Goal: Task Accomplishment & Management: Manage account settings

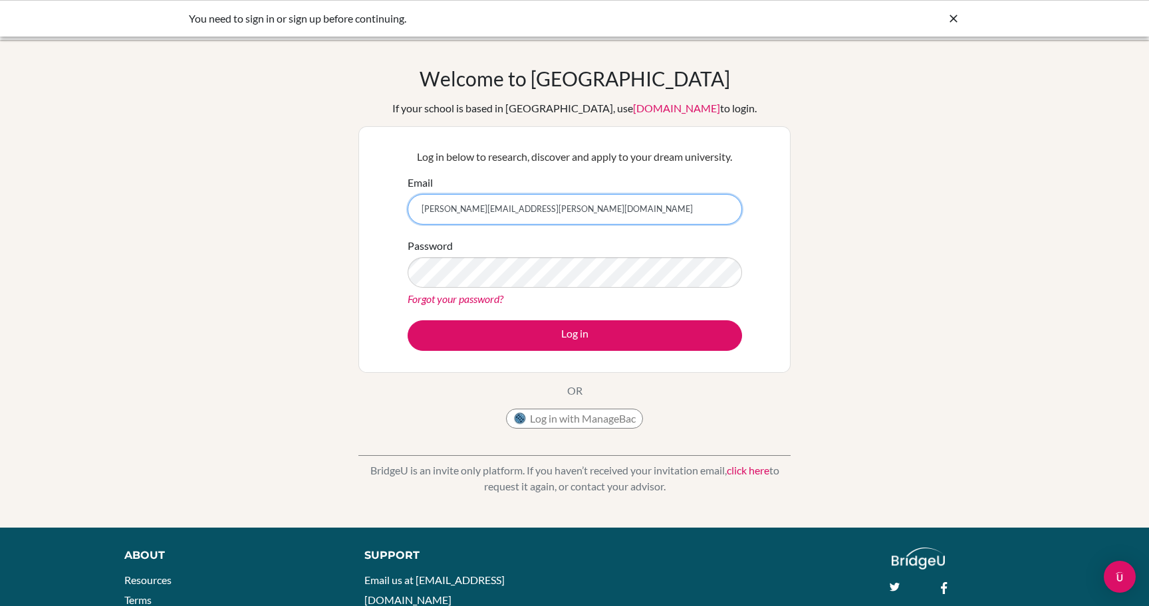
click at [477, 205] on input "[PERSON_NAME][EMAIL_ADDRESS][PERSON_NAME][DOMAIN_NAME]" at bounding box center [575, 209] width 334 height 31
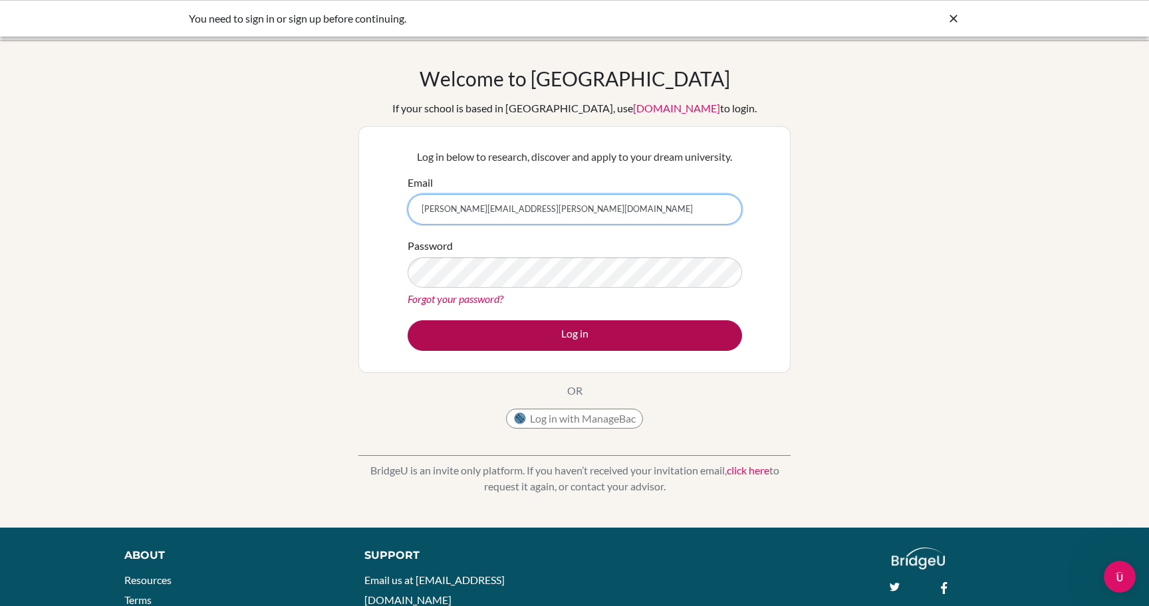
type input "khushboo.singh+advisor1@cialfo.com.sg"
click at [550, 335] on button "Log in" at bounding box center [575, 336] width 334 height 31
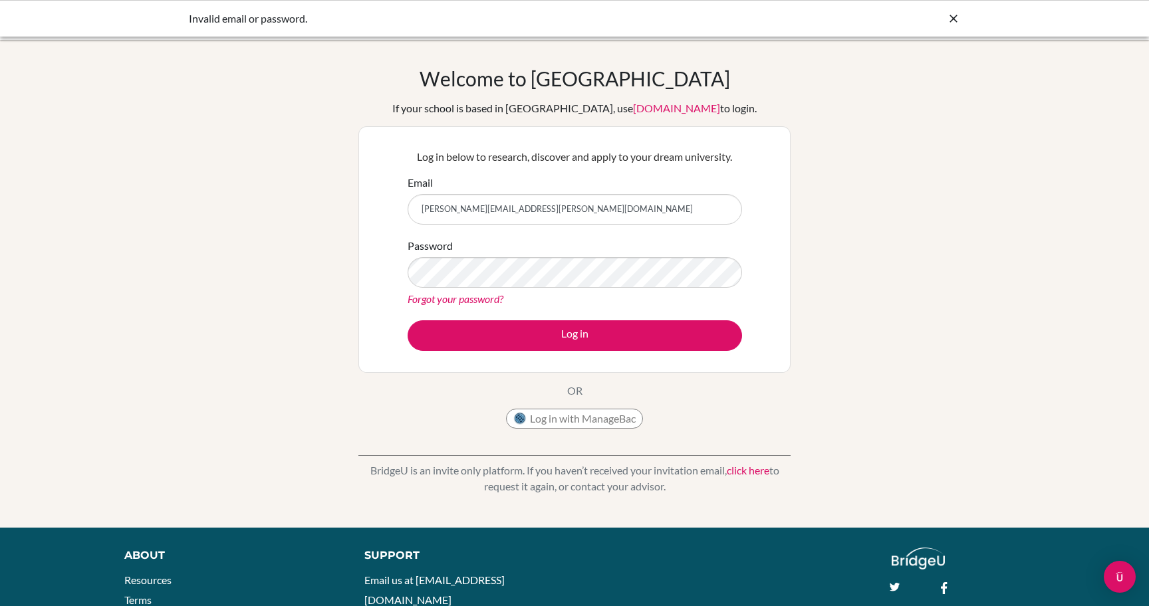
click at [516, 206] on input "[PERSON_NAME][EMAIL_ADDRESS][PERSON_NAME][DOMAIN_NAME]" at bounding box center [575, 209] width 334 height 31
type input "khushboo.singh+advisor2@cialfo.com.sg"
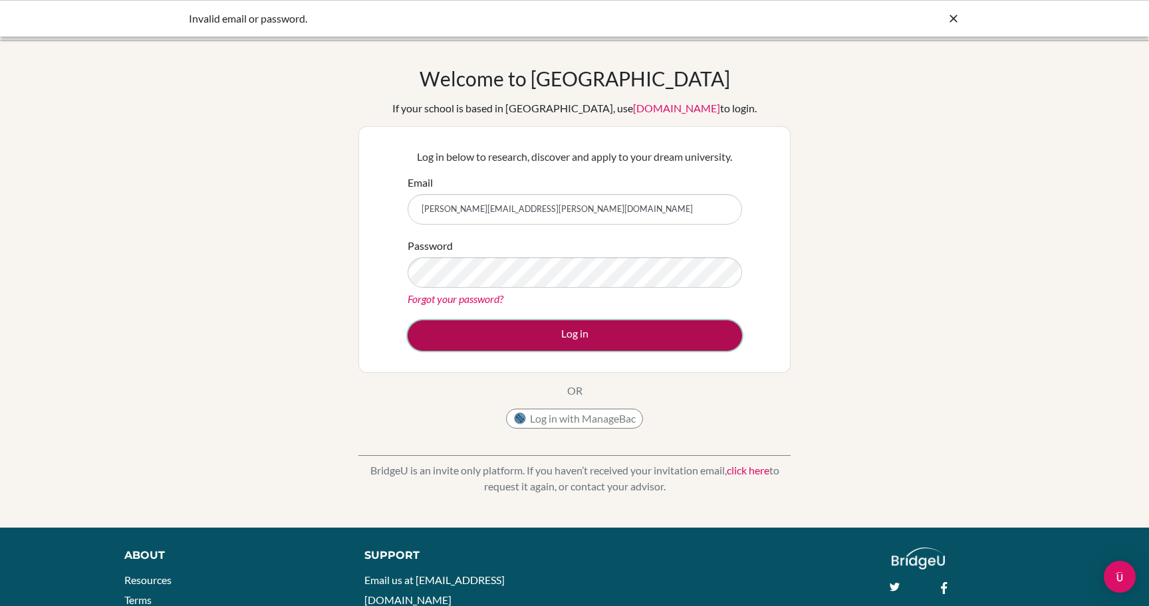
click at [545, 339] on button "Log in" at bounding box center [575, 336] width 334 height 31
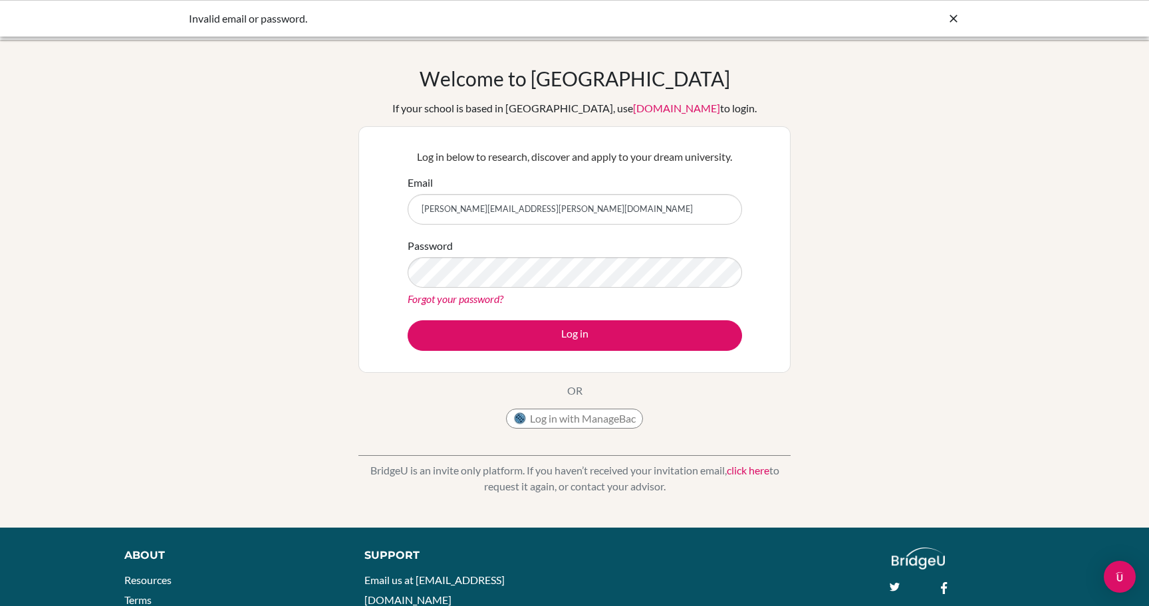
click at [515, 207] on input "khushboo.singh+advisor2@cialfo.com.sg" at bounding box center [575, 209] width 334 height 31
type input "[PERSON_NAME][EMAIL_ADDRESS][PERSON_NAME][DOMAIN_NAME]"
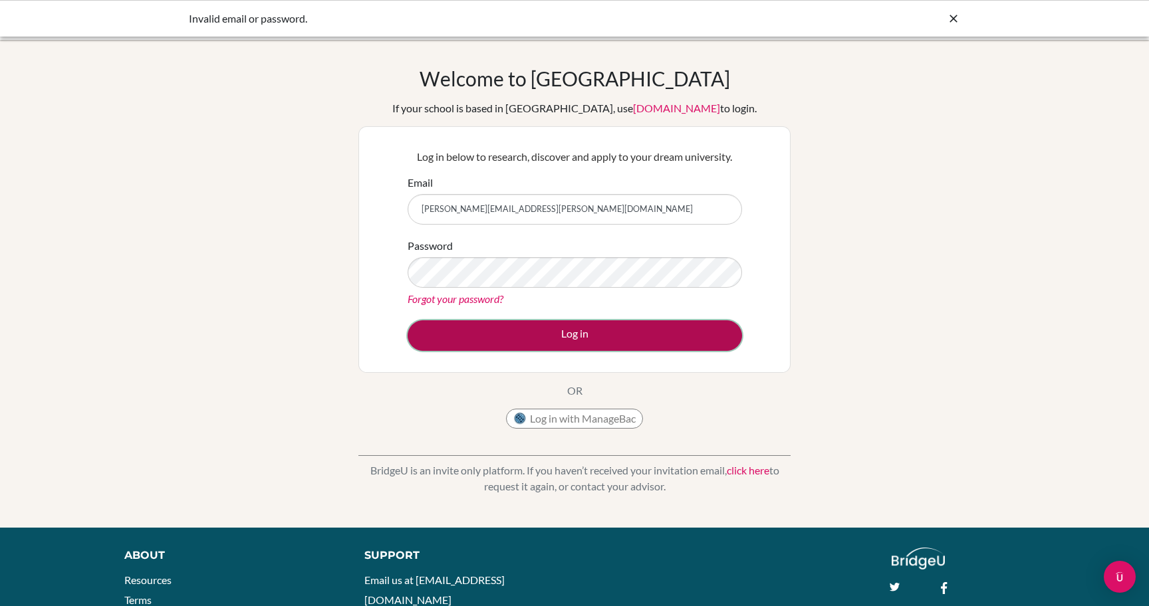
click at [565, 335] on button "Log in" at bounding box center [575, 336] width 334 height 31
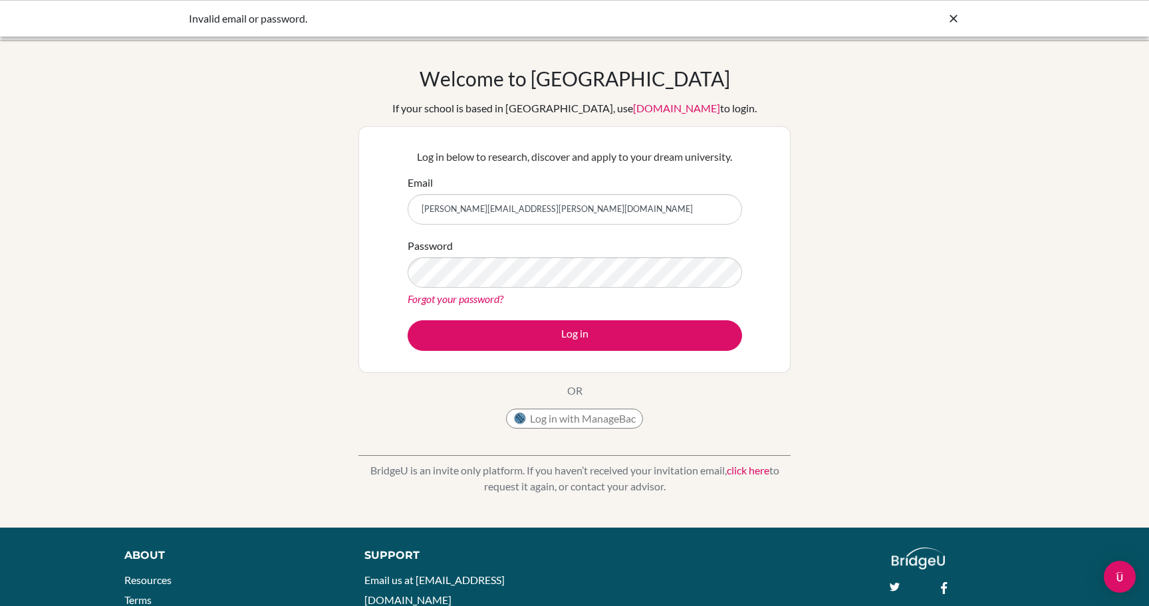
drag, startPoint x: 509, startPoint y: 209, endPoint x: 485, endPoint y: 208, distance: 23.9
click at [485, 208] on input "[PERSON_NAME][EMAIL_ADDRESS][PERSON_NAME][DOMAIN_NAME]" at bounding box center [575, 209] width 334 height 31
type input "khushboo.singh+admin@cialfo.com.sg"
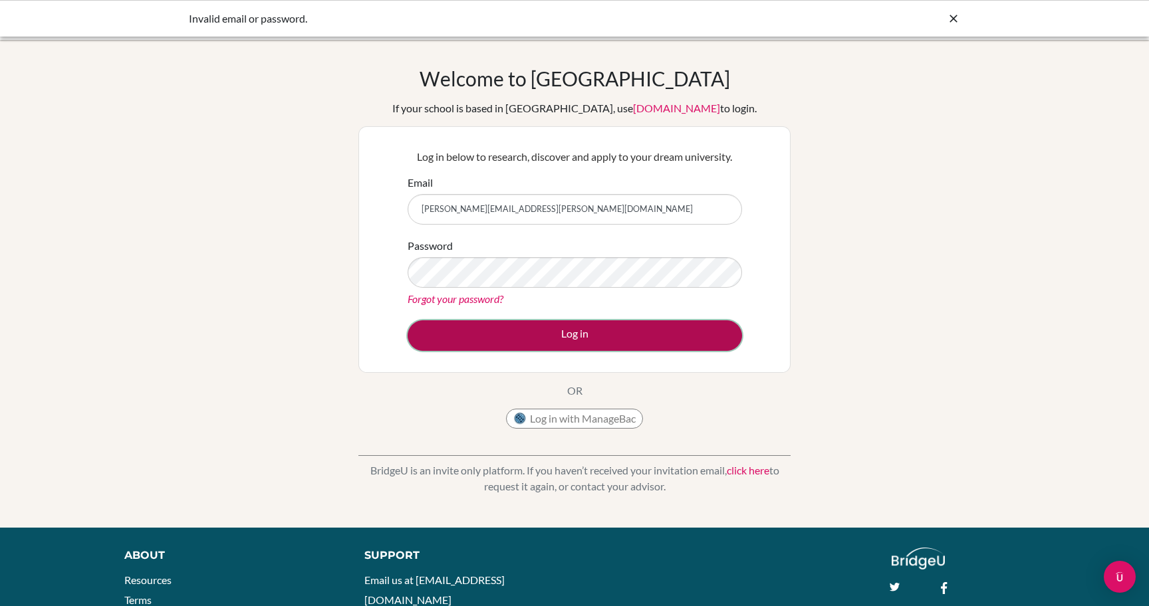
click at [564, 348] on button "Log in" at bounding box center [575, 336] width 334 height 31
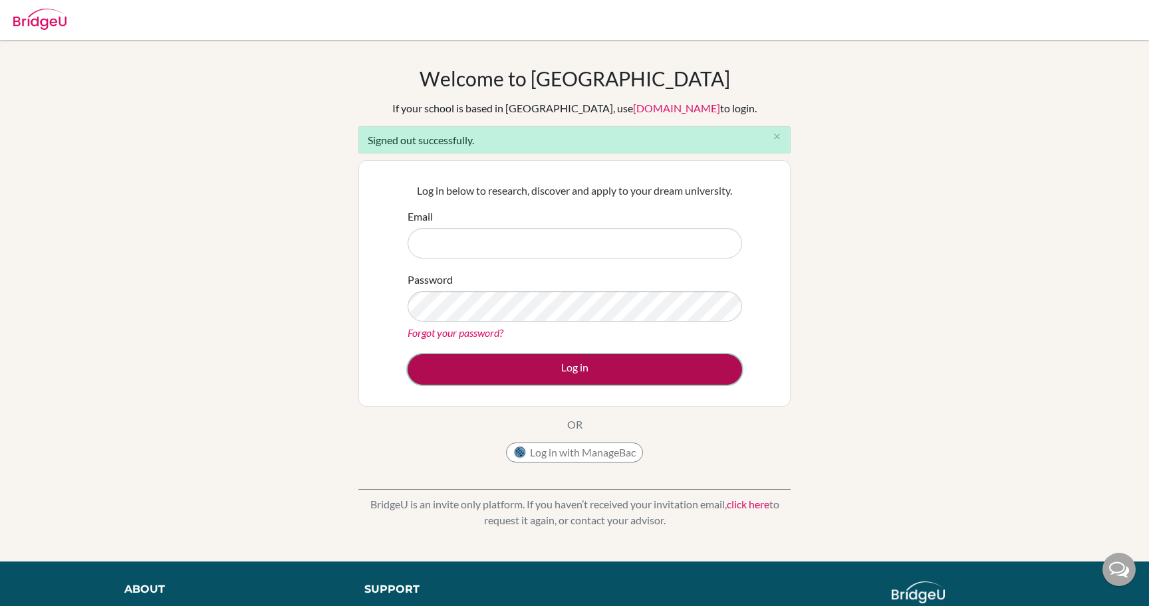
click at [577, 368] on button "Log in" at bounding box center [575, 369] width 334 height 31
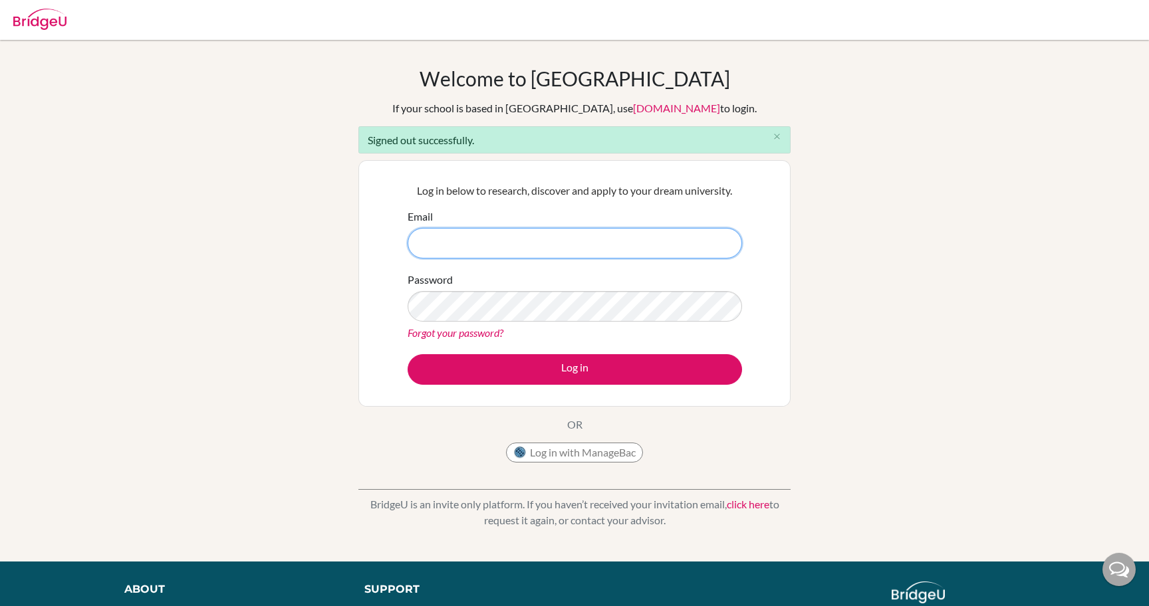
click at [493, 249] on input "Email" at bounding box center [575, 243] width 334 height 31
type input "[PERSON_NAME][EMAIL_ADDRESS][PERSON_NAME][DOMAIN_NAME]"
